Goal: Information Seeking & Learning: Learn about a topic

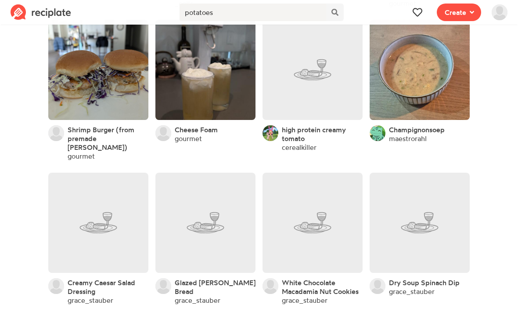
scroll to position [6611, 0]
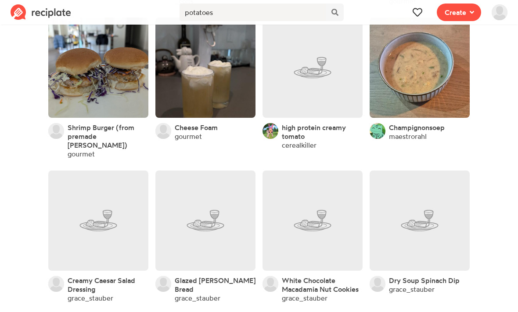
click at [302, 140] on link "cerealkiller" at bounding box center [299, 144] width 35 height 9
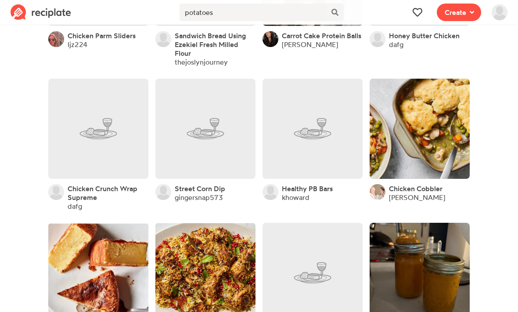
scroll to position [7602, 0]
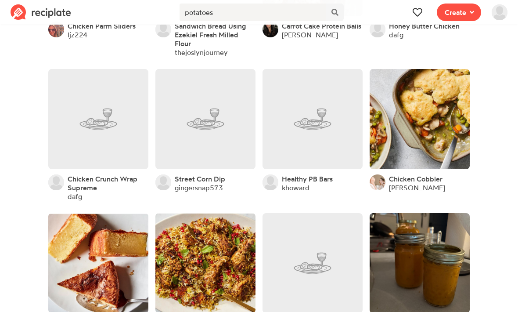
click at [194, 183] on link "gingersnap573" at bounding box center [199, 187] width 48 height 9
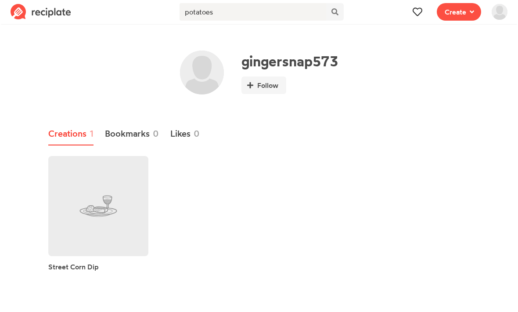
click at [61, 189] on link at bounding box center [98, 206] width 100 height 100
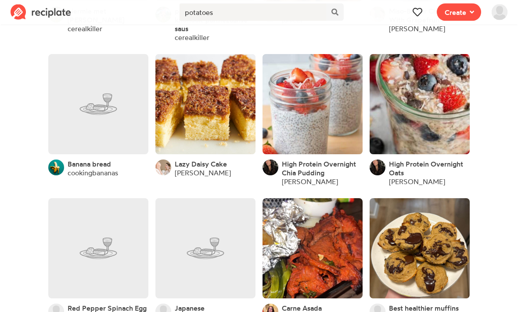
scroll to position [8347, 0]
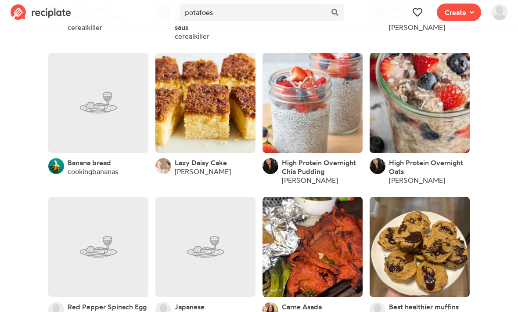
click at [92, 167] on link "cookingbananas" at bounding box center [93, 171] width 50 height 9
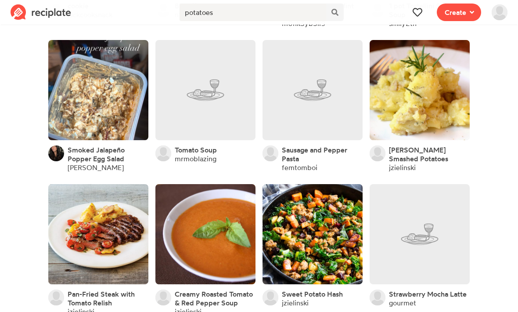
scroll to position [9230, 0]
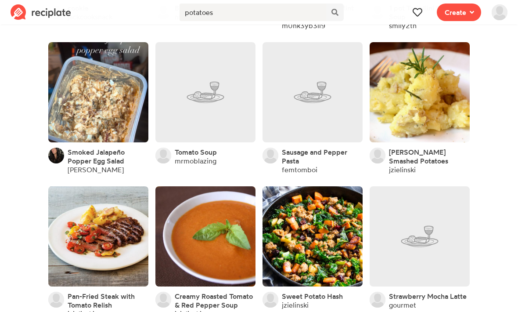
click at [85, 165] on link "[PERSON_NAME]" at bounding box center [96, 169] width 56 height 9
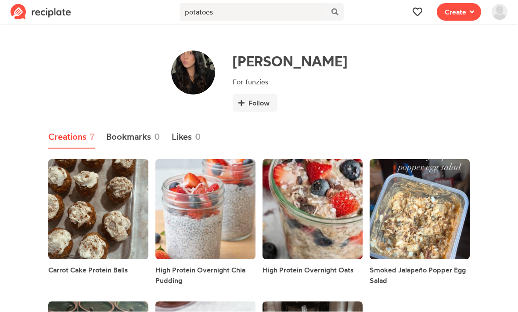
scroll to position [0, 0]
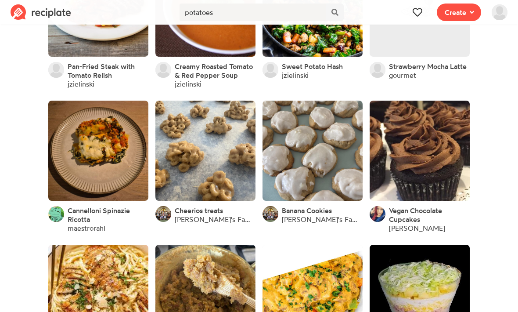
scroll to position [9458, 0]
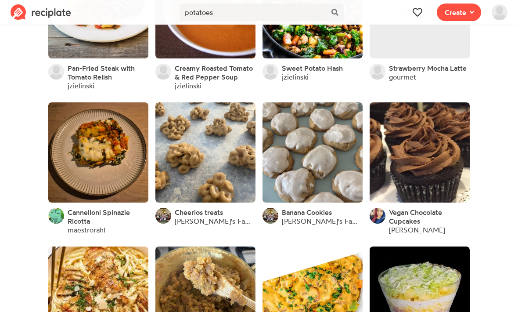
click at [190, 216] on link "[PERSON_NAME]'s Family Recipe Book" at bounding box center [215, 220] width 81 height 9
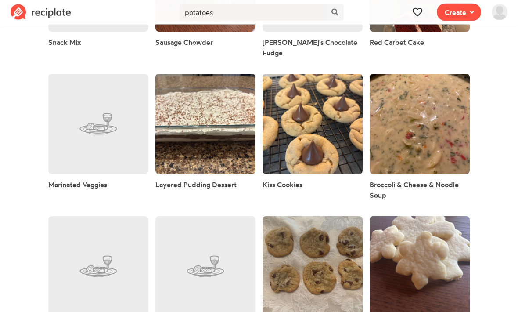
scroll to position [764, 0]
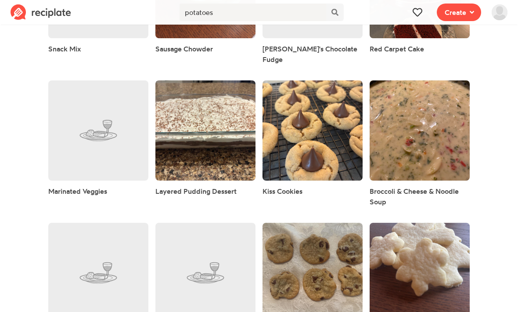
click at [47, 11] on img at bounding box center [41, 12] width 61 height 16
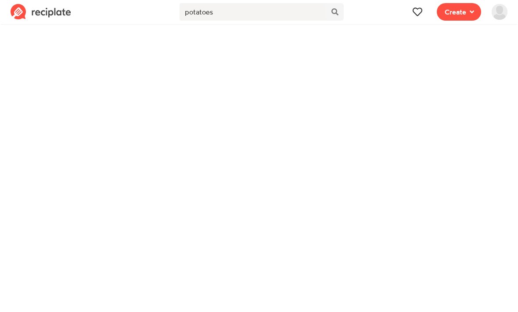
scroll to position [0, 0]
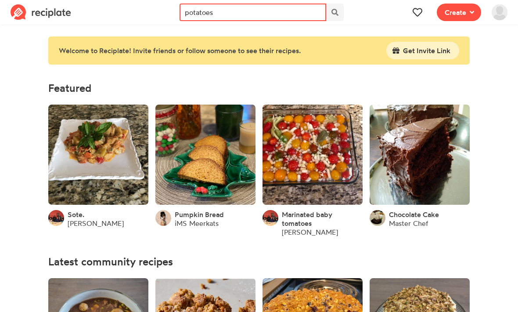
click at [223, 10] on input "potatoes" at bounding box center [252, 13] width 146 height 18
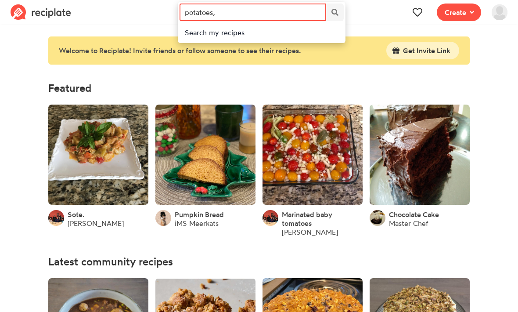
scroll to position [0, 0]
type input "p"
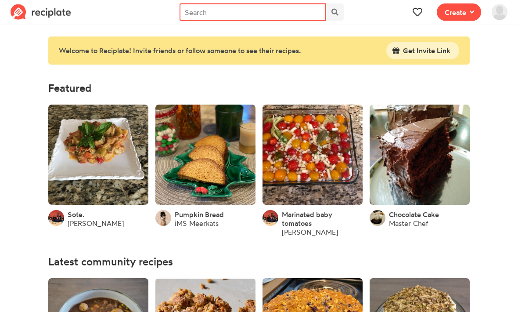
click at [207, 6] on input "text" at bounding box center [252, 13] width 146 height 18
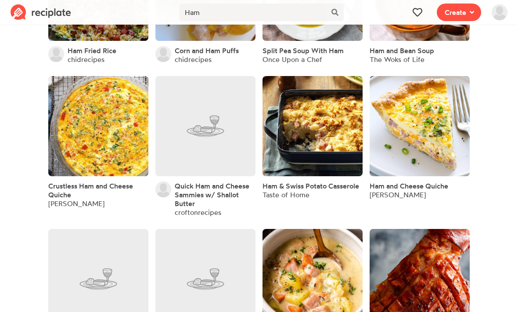
scroll to position [1115, 0]
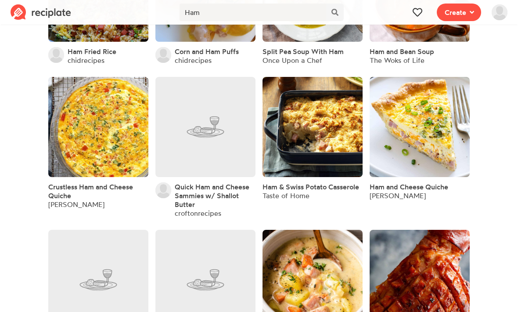
click at [71, 200] on div "[PERSON_NAME]" at bounding box center [98, 204] width 100 height 9
click at [68, 200] on div "[PERSON_NAME]" at bounding box center [98, 204] width 100 height 9
click at [76, 190] on link "Crustless Ham and Cheese Quiche" at bounding box center [98, 191] width 100 height 18
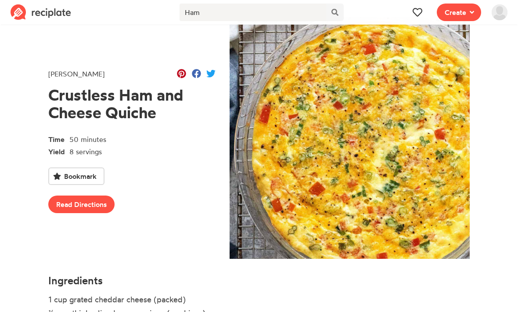
scroll to position [23, 0]
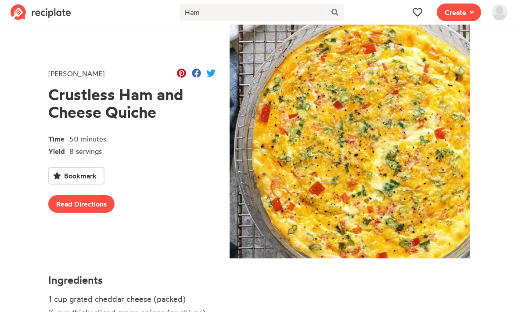
click at [71, 72] on div "[PERSON_NAME]" at bounding box center [76, 73] width 56 height 11
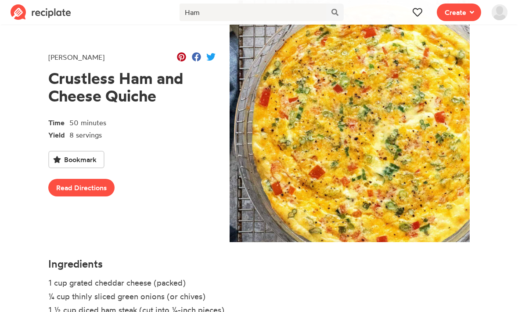
scroll to position [0, 0]
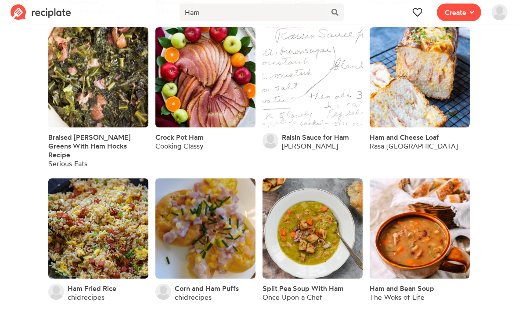
scroll to position [878, 0]
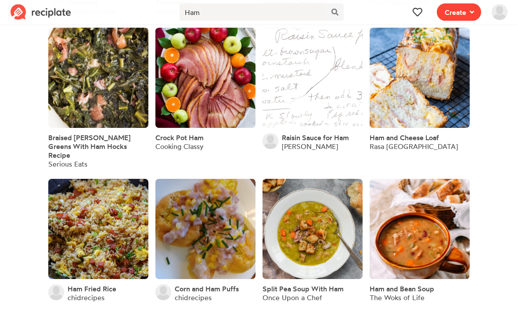
click at [470, 4] on button "Create" at bounding box center [459, 13] width 44 height 18
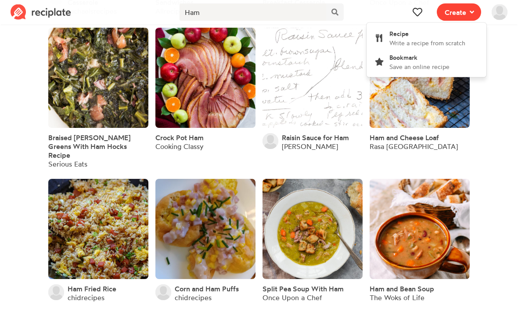
scroll to position [878, 0]
click at [420, 63] on span "Save an online recipe" at bounding box center [419, 66] width 60 height 7
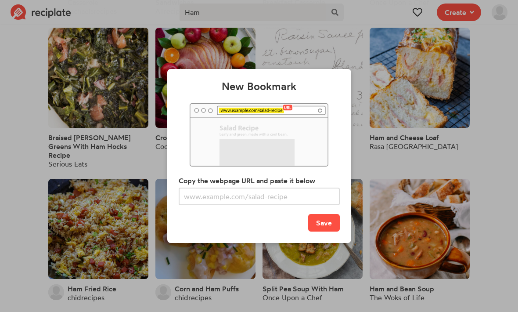
scroll to position [0, 0]
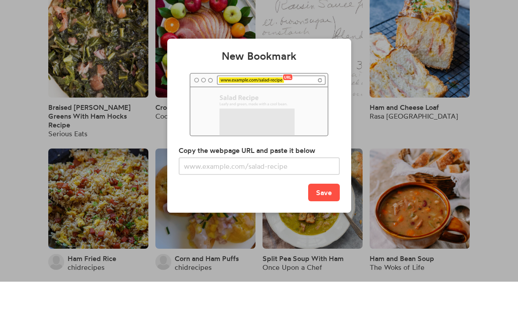
click at [409, 125] on div "New Bookmark Copy the webpage URL and paste it below Save" at bounding box center [259, 156] width 518 height 312
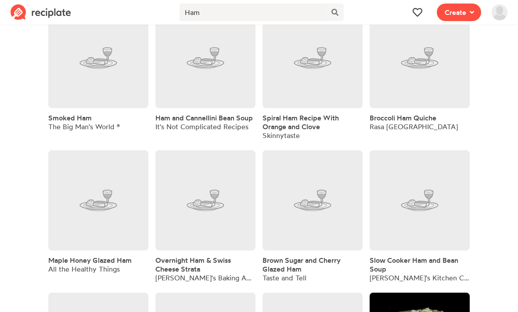
scroll to position [0, 0]
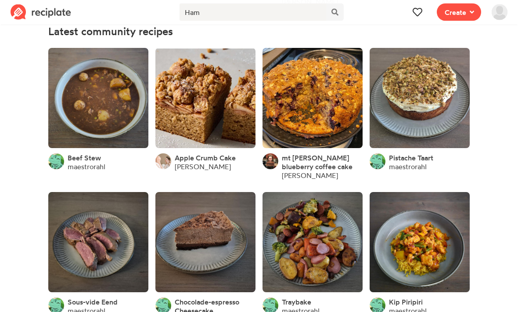
scroll to position [216, 0]
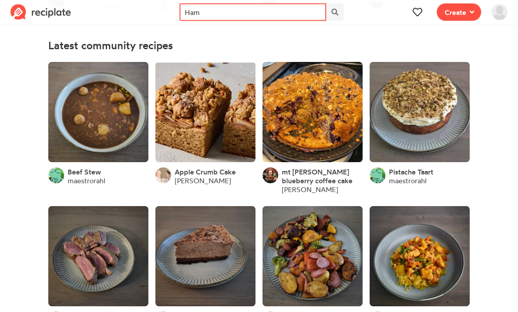
click at [208, 13] on input "Ham" at bounding box center [252, 13] width 146 height 18
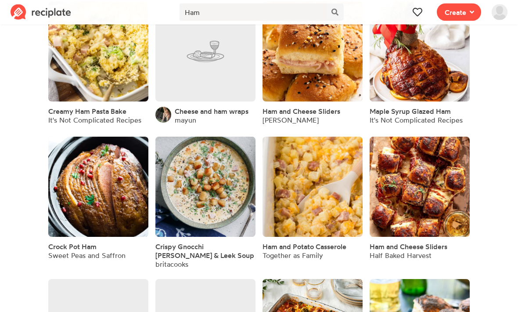
scroll to position [478, 0]
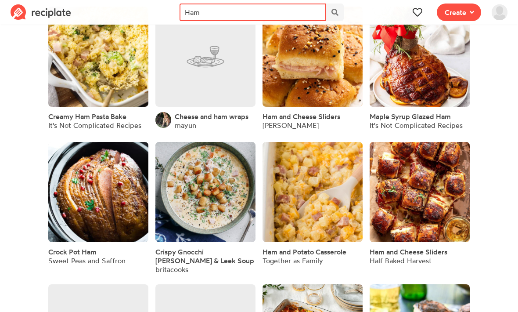
click at [221, 14] on input "Ham" at bounding box center [252, 13] width 146 height 18
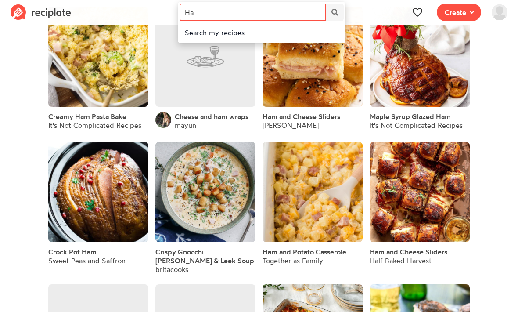
type input "H"
type input "Apple"
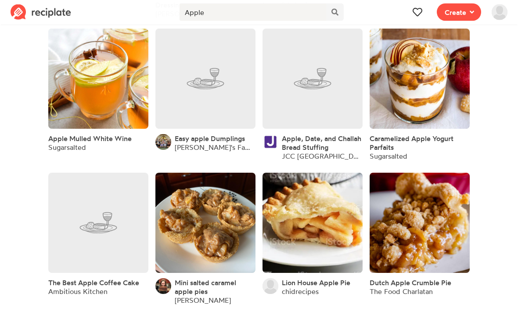
scroll to position [3013, 0]
click at [322, 156] on link "JCC [GEOGRAPHIC_DATA]" at bounding box center [322, 155] width 81 height 9
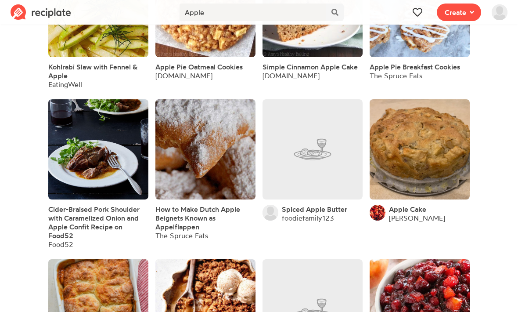
scroll to position [3660, 0]
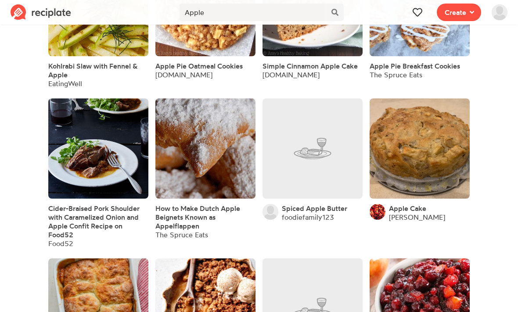
click at [317, 218] on link "foodiefamily123" at bounding box center [308, 216] width 52 height 9
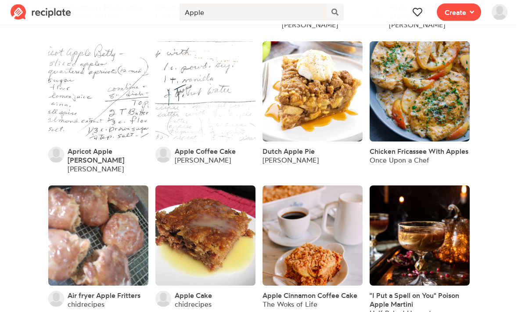
scroll to position [4160, 0]
